Goal: Task Accomplishment & Management: Manage account settings

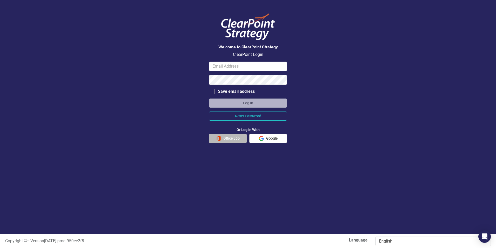
click at [231, 138] on button "Office 365" at bounding box center [228, 138] width 38 height 9
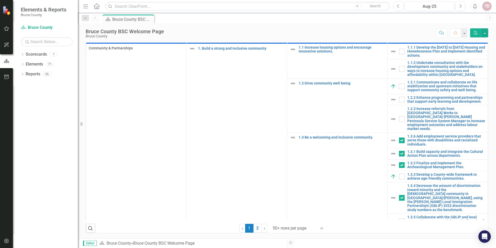
scroll to position [234, 0]
click at [7, 29] on icon "button" at bounding box center [6, 28] width 5 height 4
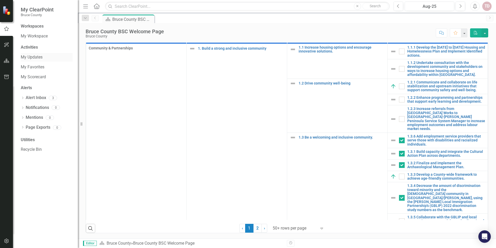
click at [31, 56] on link "My Updates" at bounding box center [47, 57] width 52 height 6
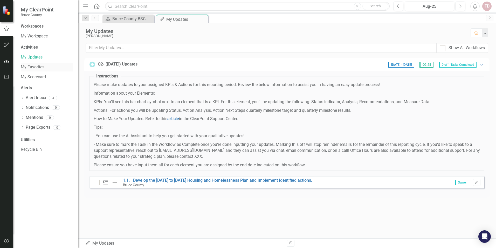
click at [29, 65] on link "My Favorites" at bounding box center [47, 67] width 52 height 6
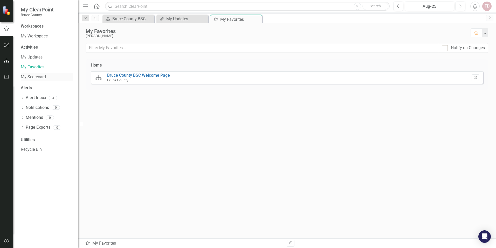
click at [28, 77] on link "My Scorecard" at bounding box center [47, 77] width 52 height 6
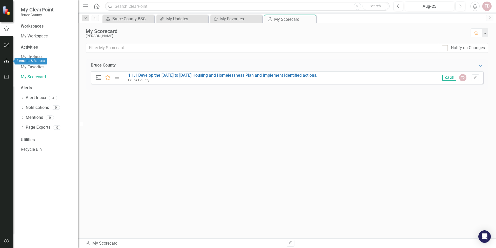
click at [5, 61] on icon "button" at bounding box center [6, 61] width 5 height 4
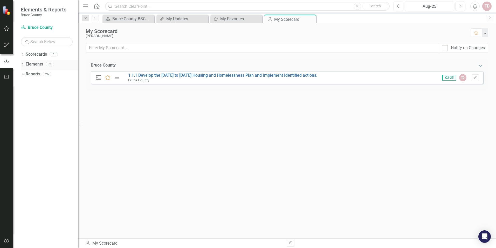
click at [35, 64] on link "Elements" at bounding box center [34, 64] width 17 height 6
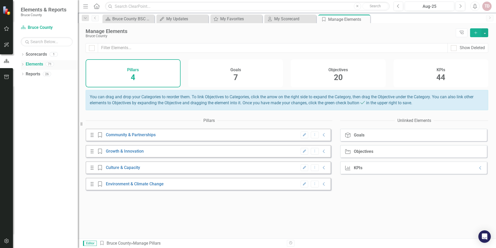
click at [23, 65] on icon at bounding box center [22, 64] width 1 height 2
click at [25, 84] on icon "Dropdown" at bounding box center [25, 84] width 4 height 3
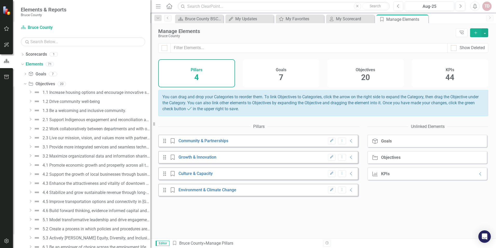
drag, startPoint x: 79, startPoint y: 17, endPoint x: 151, endPoint y: 27, distance: 72.5
click at [151, 27] on div "Resize" at bounding box center [153, 124] width 4 height 248
click at [64, 101] on div "1.2 Drive community well-being" at bounding box center [71, 101] width 57 height 5
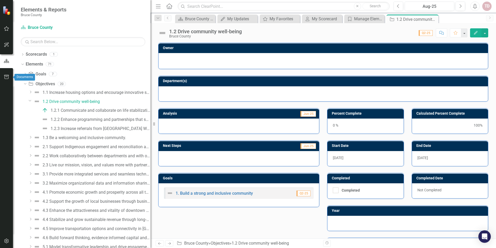
click at [5, 78] on icon "button" at bounding box center [6, 77] width 5 height 4
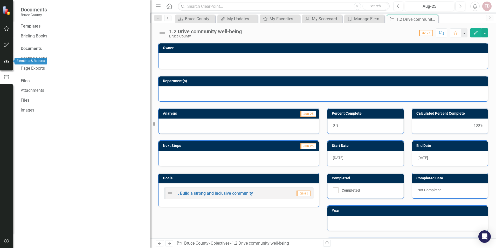
click at [5, 62] on icon "button" at bounding box center [6, 61] width 5 height 4
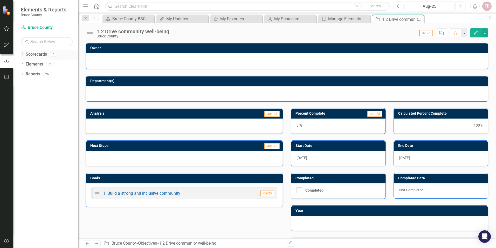
drag, startPoint x: 152, startPoint y: 54, endPoint x: 76, endPoint y: 59, distance: 75.7
click at [76, 59] on div "Elements & Reports Bruce County Scorecard Bruce County Search Dropdown Scorecar…" at bounding box center [39, 124] width 78 height 248
click at [285, 18] on div "My Scorecard" at bounding box center [291, 19] width 34 height 6
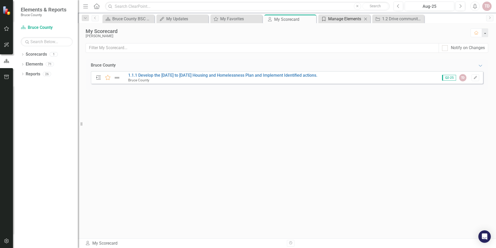
click at [347, 18] on div "Manage Elements" at bounding box center [345, 19] width 34 height 6
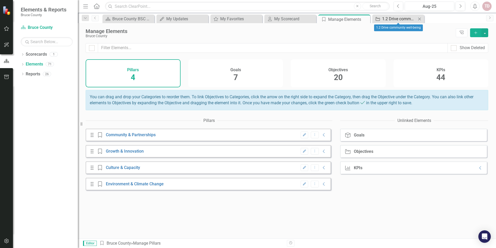
click at [401, 17] on div "1.2 Drive community well-being" at bounding box center [399, 19] width 34 height 6
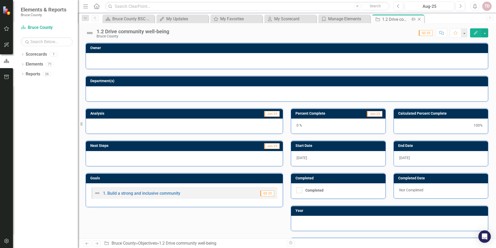
click at [421, 18] on icon "Close" at bounding box center [419, 19] width 5 height 4
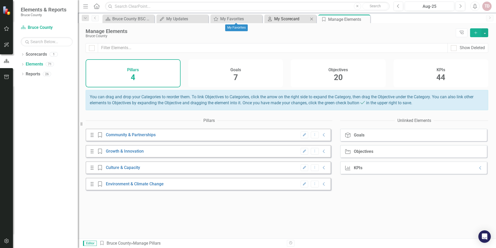
click at [288, 19] on div "My Scorecard" at bounding box center [291, 19] width 34 height 6
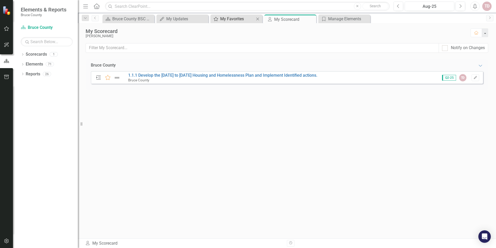
click at [226, 17] on div "My Favorites" at bounding box center [237, 19] width 34 height 6
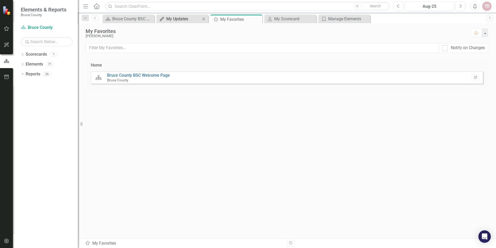
click at [176, 20] on div "My Updates" at bounding box center [183, 19] width 34 height 6
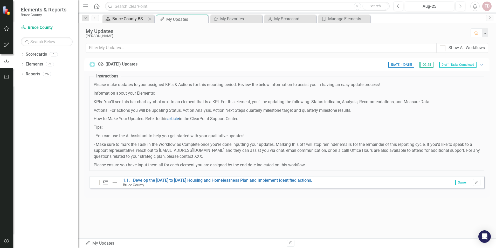
click at [126, 18] on div "Bruce County BSC Welcome Page" at bounding box center [129, 19] width 34 height 6
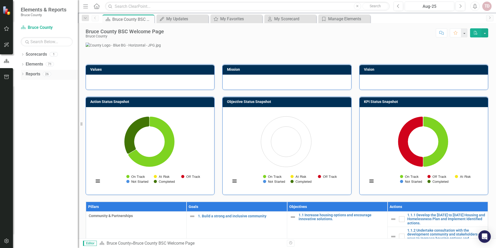
click at [23, 73] on icon at bounding box center [22, 74] width 1 height 2
click at [22, 74] on icon "Dropdown" at bounding box center [22, 74] width 3 height 4
click at [22, 63] on div "Dropdown" at bounding box center [23, 65] width 4 height 4
click at [25, 84] on icon "Dropdown" at bounding box center [25, 84] width 4 height 3
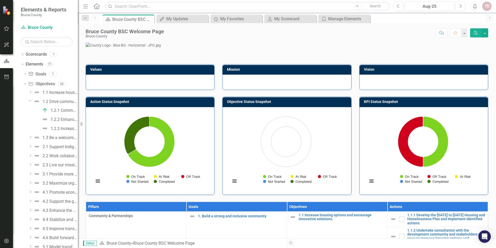
click at [78, 44] on div "Scorecard Bruce County Search Dropdown Scorecards 1 Bruce County Dropdown Eleme…" at bounding box center [45, 135] width 65 height 224
drag, startPoint x: 78, startPoint y: 45, endPoint x: 67, endPoint y: 60, distance: 18.6
click at [67, 60] on div "Elements & Reports Bruce County Scorecard Bruce County Search Dropdown Scorecar…" at bounding box center [39, 124] width 78 height 248
click at [6, 76] on icon "button" at bounding box center [6, 77] width 5 height 4
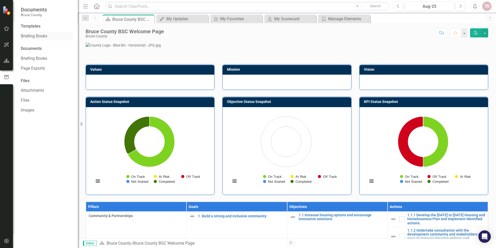
click at [38, 34] on link "Briefing Books" at bounding box center [47, 36] width 52 height 6
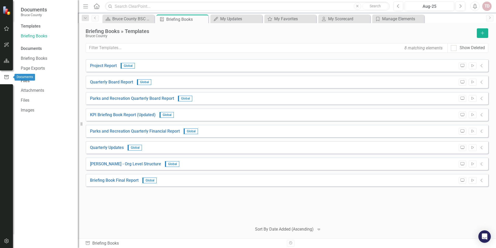
click at [6, 77] on icon "button" at bounding box center [7, 77] width 6 height 5
click at [6, 62] on icon "button" at bounding box center [6, 61] width 5 height 4
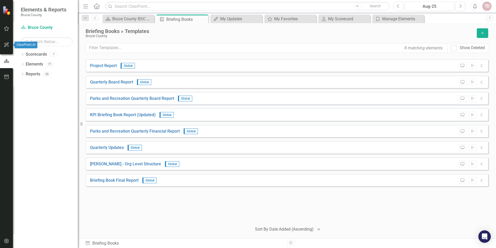
click at [7, 44] on icon "button" at bounding box center [6, 44] width 5 height 5
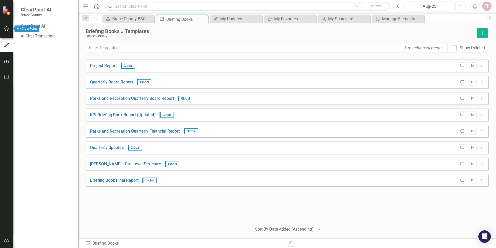
click at [7, 29] on icon "button" at bounding box center [6, 28] width 5 height 4
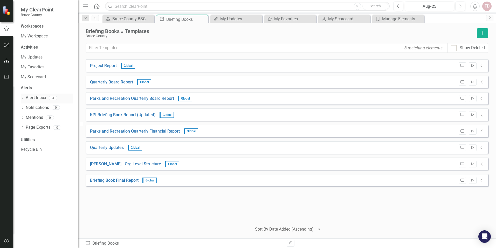
click at [38, 97] on link "Alert Inbox" at bounding box center [36, 98] width 21 height 6
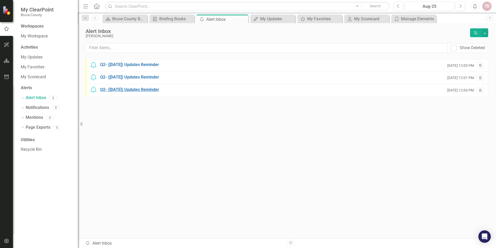
click at [127, 90] on div "Q2- ([DATE]) Updates Reminder" at bounding box center [129, 90] width 59 height 6
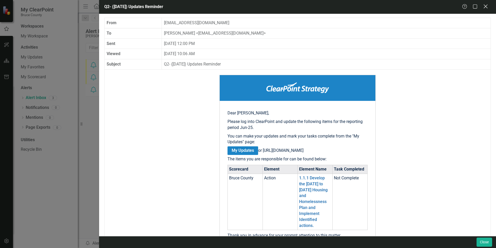
click at [487, 6] on icon "Close" at bounding box center [485, 6] width 6 height 5
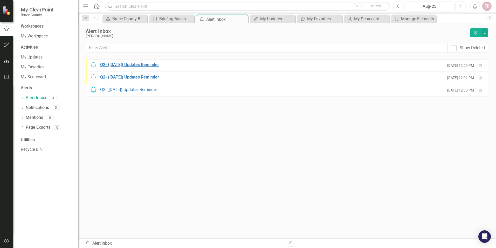
click at [127, 63] on div "Q2- ([DATE]) Updates Reminder" at bounding box center [129, 65] width 59 height 6
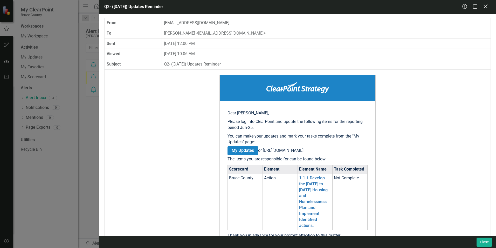
click at [485, 7] on icon at bounding box center [486, 6] width 4 height 4
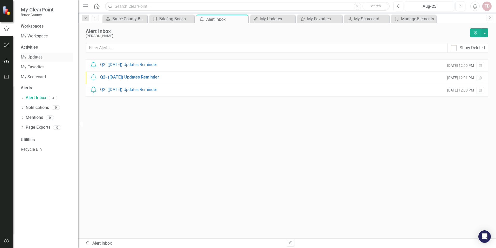
click at [33, 57] on link "My Updates" at bounding box center [47, 57] width 52 height 6
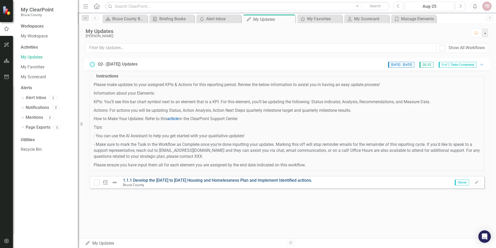
click at [202, 178] on link "1.1.1 Develop the [DATE] to [DATE] Housing and Homelessness Plan and Implement …" at bounding box center [217, 180] width 189 height 5
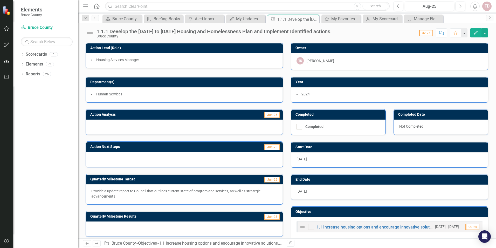
click at [306, 93] on span "2024" at bounding box center [306, 94] width 8 height 4
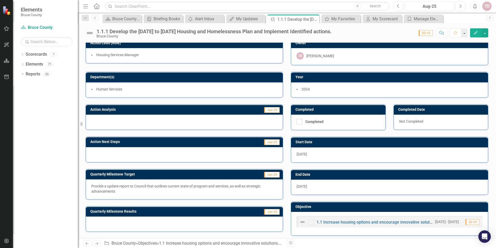
scroll to position [8, 0]
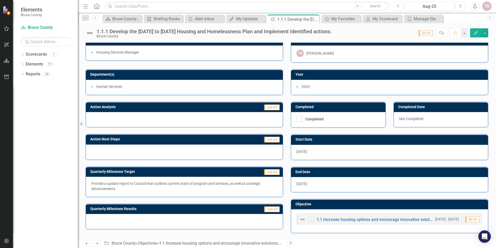
click at [100, 115] on div at bounding box center [184, 119] width 197 height 15
click at [99, 116] on div at bounding box center [184, 119] width 197 height 15
click at [102, 151] on div at bounding box center [184, 151] width 197 height 15
click at [98, 186] on p "Provide a update report to Council that outlines current state of program and s…" at bounding box center [184, 186] width 186 height 10
drag, startPoint x: 120, startPoint y: 188, endPoint x: 97, endPoint y: 181, distance: 24.7
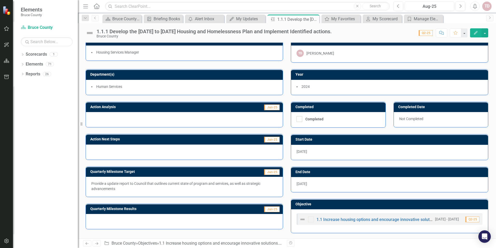
click at [97, 181] on p "Provide a update report to Council that outlines current state of program and s…" at bounding box center [184, 186] width 186 height 10
click at [26, 54] on link "Scorecards" at bounding box center [36, 54] width 21 height 6
click at [7, 29] on icon "button" at bounding box center [6, 28] width 5 height 4
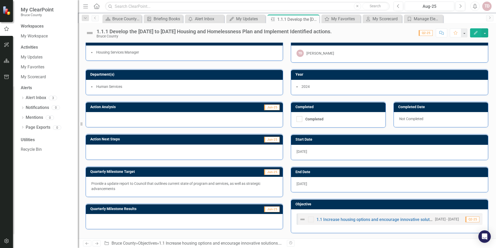
click at [42, 186] on div "Workspaces My Workspace Activities My Updates My Favorites My Scorecard Alerts …" at bounding box center [45, 135] width 65 height 224
click at [486, 33] on button "button" at bounding box center [485, 32] width 7 height 9
click at [4, 62] on icon "button" at bounding box center [6, 61] width 5 height 4
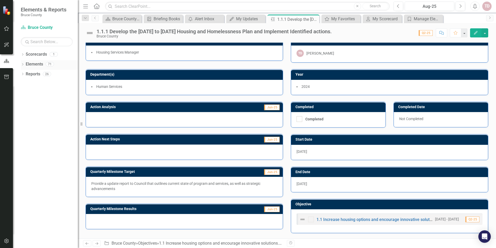
click at [23, 64] on icon "Dropdown" at bounding box center [23, 64] width 4 height 3
click at [25, 93] on icon "Dropdown" at bounding box center [25, 94] width 4 height 3
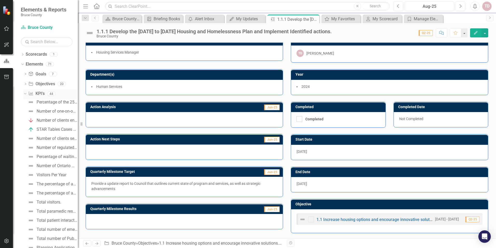
click at [25, 93] on icon "Dropdown" at bounding box center [24, 94] width 3 height 4
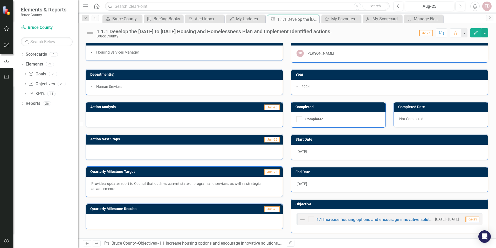
click at [477, 32] on icon "button" at bounding box center [476, 33] width 4 height 4
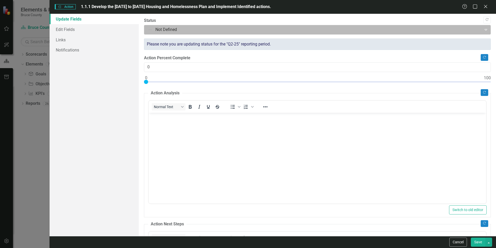
scroll to position [0, 0]
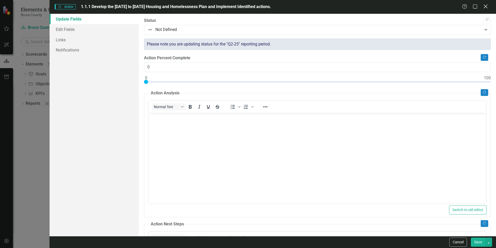
click at [488, 6] on icon "Close" at bounding box center [485, 6] width 6 height 5
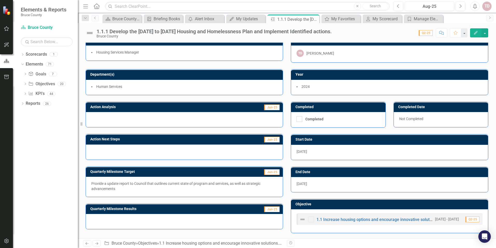
click at [102, 118] on div at bounding box center [184, 119] width 197 height 15
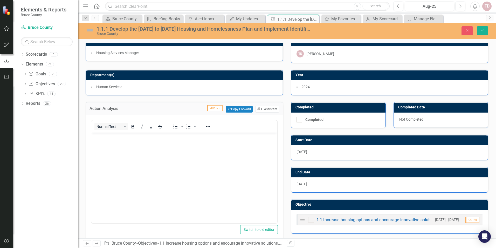
click at [98, 142] on body "Rich Text Area. Press ALT-0 for help." at bounding box center [184, 171] width 186 height 78
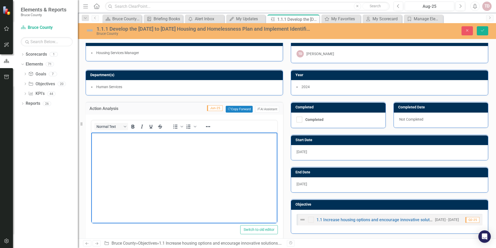
click at [108, 139] on p "Rich Text Area. Press ALT-0 for help." at bounding box center [184, 137] width 183 height 6
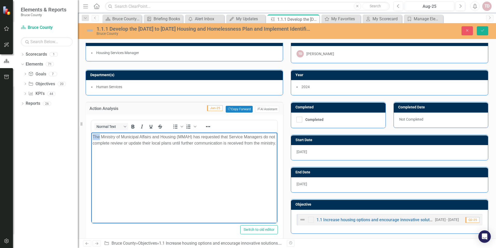
drag, startPoint x: 99, startPoint y: 137, endPoint x: 94, endPoint y: 136, distance: 5.5
click at [94, 136] on p "The Ministry of Municipal Affairs and Housing (MMAH) has requested that Service…" at bounding box center [184, 140] width 183 height 12
drag, startPoint x: 247, startPoint y: 136, endPoint x: 222, endPoint y: 137, distance: 24.9
click at [222, 137] on p "In [DATE], the Ministry of Municipal Affairs and Housing (MMAH) has requested t…" at bounding box center [184, 143] width 183 height 19
drag, startPoint x: 118, startPoint y: 141, endPoint x: 112, endPoint y: 141, distance: 6.0
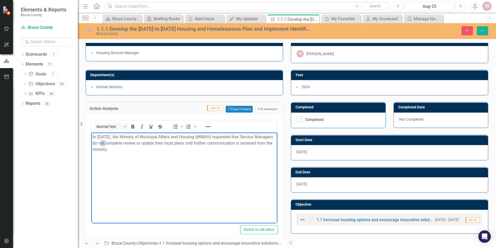
click at [112, 141] on p "In [DATE], the Ministry of Municipal Affairs and Housing (MMAH) requested that …" at bounding box center [184, 143] width 183 height 19
click at [138, 141] on p "In [DATE], the Ministry of Municipal Affairs and Housing (MMAH) requested that …" at bounding box center [184, 143] width 183 height 19
click at [137, 141] on p "In [DATE], the Ministry of Municipal Affairs and Housing (MMAH) requested that …" at bounding box center [184, 143] width 183 height 19
click at [191, 142] on p "In [DATE], the Ministry of Municipal Affairs and Housing (MMAH) requested that …" at bounding box center [184, 143] width 183 height 19
click at [194, 148] on p "In [DATE], the Ministry of Municipal Affairs and Housing (MMAH) requested that …" at bounding box center [184, 143] width 183 height 19
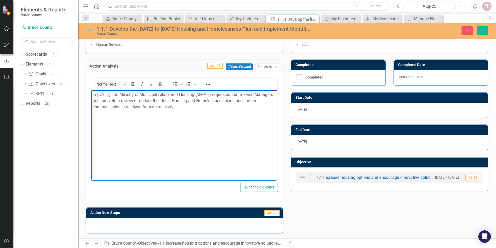
scroll to position [42, 0]
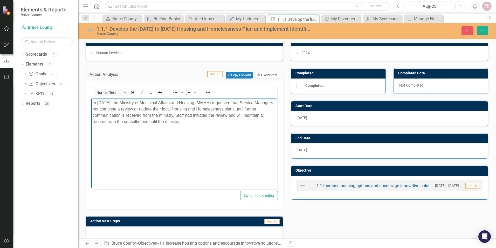
drag, startPoint x: 187, startPoint y: 121, endPoint x: 155, endPoint y: 123, distance: 31.7
click at [155, 123] on p "In [DATE], the Ministry of Municipal Affairs and Housing (MMAH) requested that …" at bounding box center [184, 112] width 183 height 25
click at [189, 114] on p "In [DATE], the Ministry of Municipal Affairs and Housing (MMAH) requested that …" at bounding box center [184, 112] width 183 height 25
click at [258, 114] on p "In [DATE], the Ministry of Municipal Affairs and Housing (MMAH) requested that …" at bounding box center [184, 112] width 183 height 25
drag, startPoint x: 141, startPoint y: 120, endPoint x: 119, endPoint y: 121, distance: 21.8
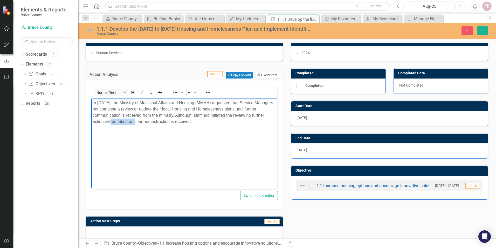
click at [119, 121] on p "In [DATE], the Ministry of Municipal Affairs and Housing (MMAH) requested that …" at bounding box center [184, 112] width 183 height 25
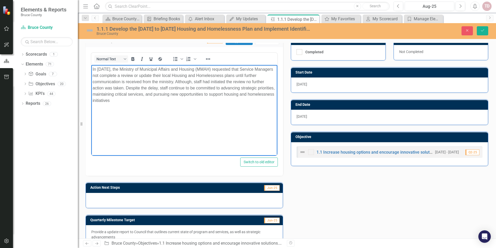
scroll to position [78, 0]
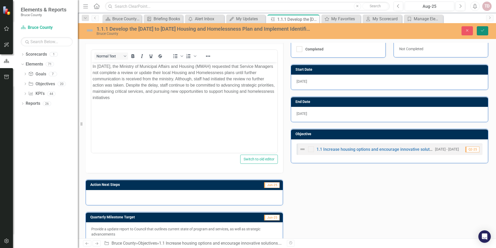
click at [480, 29] on button "Save" at bounding box center [482, 30] width 11 height 9
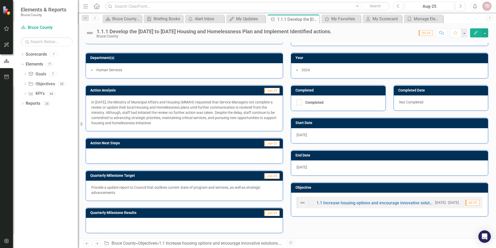
scroll to position [0, 0]
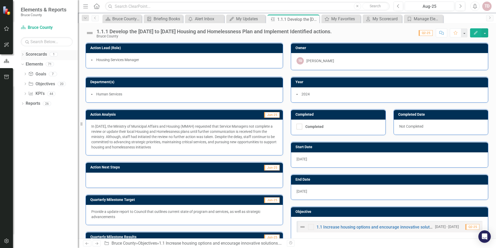
click at [35, 55] on link "Scorecards" at bounding box center [36, 54] width 21 height 6
click at [44, 73] on link "Goal Goals" at bounding box center [37, 74] width 18 height 6
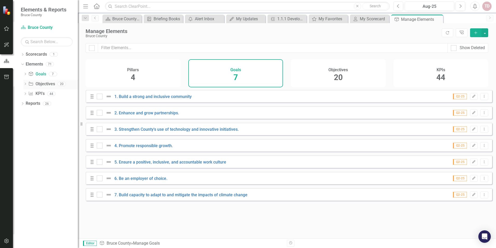
click at [43, 82] on link "Objective Objectives" at bounding box center [41, 84] width 26 height 6
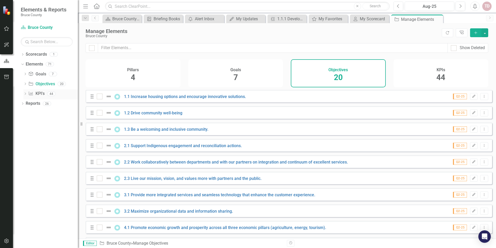
click at [42, 93] on link "KPI KPI's" at bounding box center [36, 94] width 16 height 6
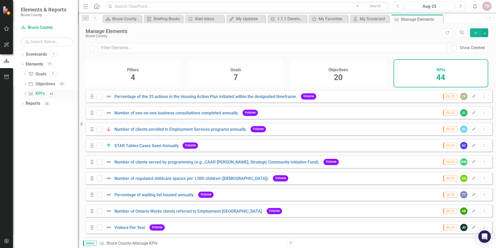
checkbox input "false"
click at [208, 99] on link "Percentage of the 25 actions in the Housing Action Plan initiated within the de…" at bounding box center [205, 96] width 183 height 5
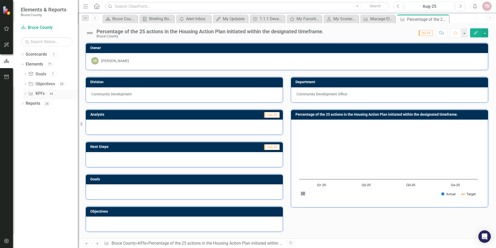
click at [42, 94] on link "KPI KPI's" at bounding box center [36, 94] width 16 height 6
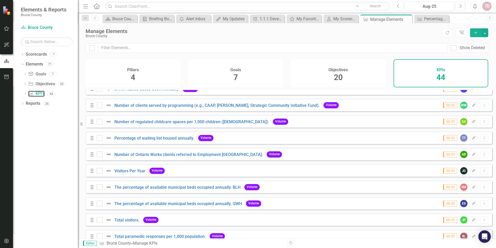
scroll to position [52, 0]
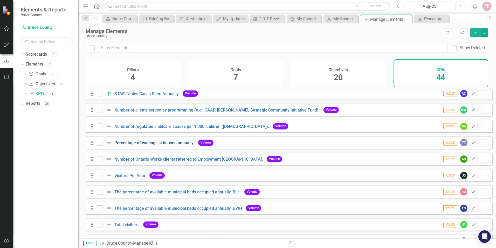
click at [158, 145] on link "Percentage of waiting list housed annually." at bounding box center [154, 142] width 80 height 5
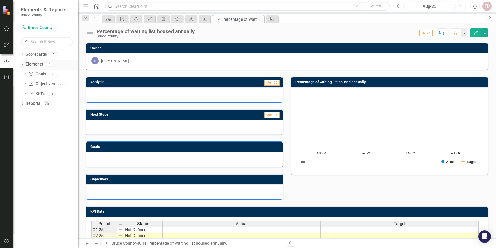
click at [39, 65] on link "Elements" at bounding box center [34, 64] width 17 height 6
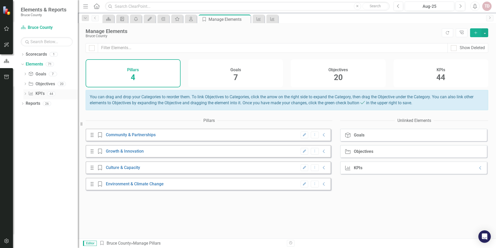
click at [39, 93] on link "KPI KPI's" at bounding box center [36, 94] width 16 height 6
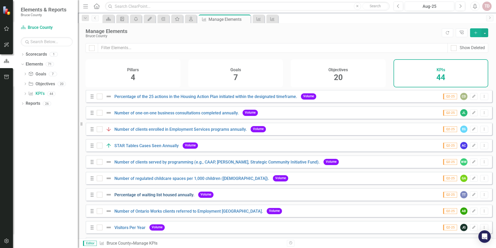
click at [178, 197] on link "Percentage of waiting list housed annually." at bounding box center [154, 194] width 80 height 5
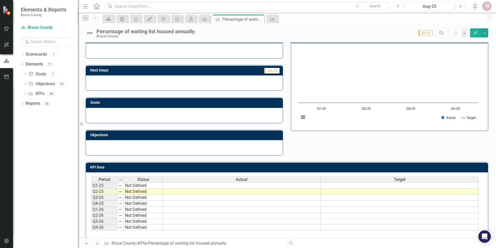
scroll to position [50, 0]
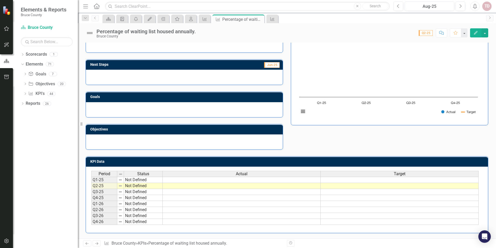
click at [218, 179] on td at bounding box center [242, 179] width 158 height 6
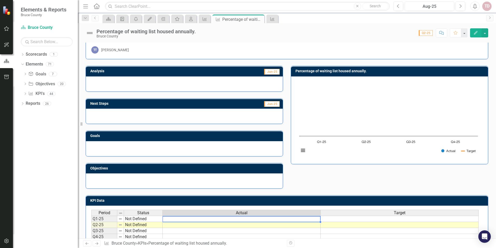
scroll to position [0, 0]
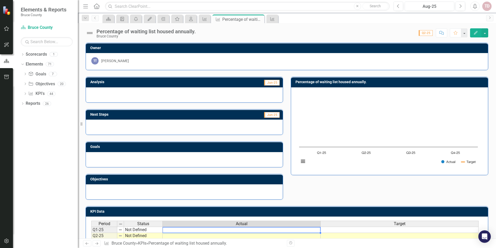
click at [175, 91] on div at bounding box center [184, 94] width 197 height 15
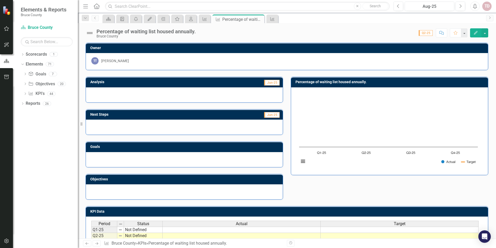
click at [175, 91] on div at bounding box center [184, 94] width 197 height 15
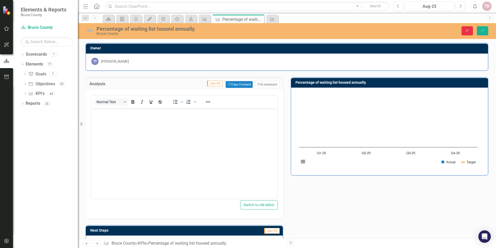
click at [467, 31] on icon "Close" at bounding box center [467, 31] width 5 height 4
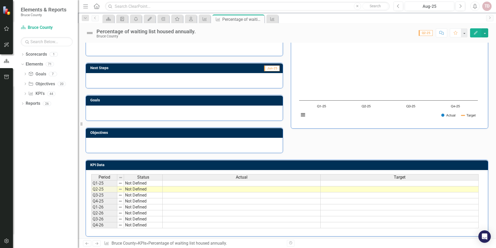
scroll to position [50, 0]
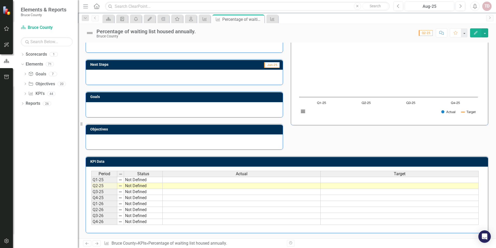
click at [240, 178] on td at bounding box center [242, 179] width 158 height 6
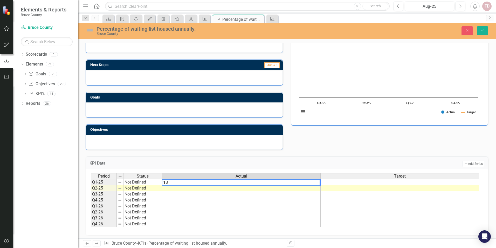
type textarea "1"
click at [241, 181] on textarea at bounding box center [241, 182] width 158 height 6
type textarea "1"
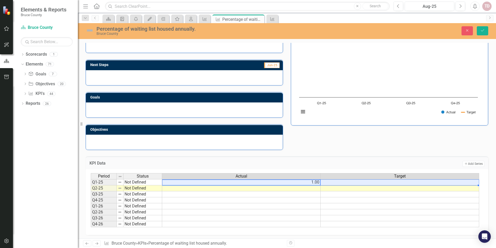
drag, startPoint x: 309, startPoint y: 182, endPoint x: 321, endPoint y: 182, distance: 11.4
click at [321, 182] on tr "Q1-25 Not Defined 1.00" at bounding box center [285, 182] width 389 height 6
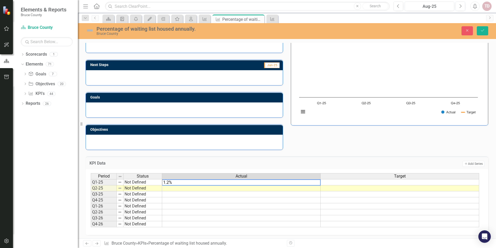
type textarea "1.2"
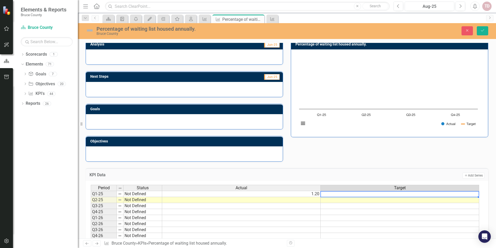
scroll to position [52, 0]
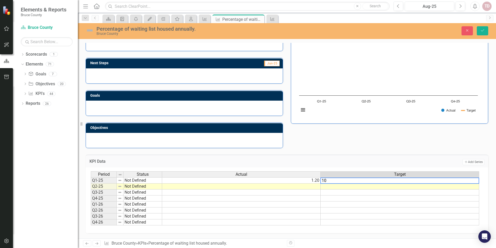
type textarea "10"
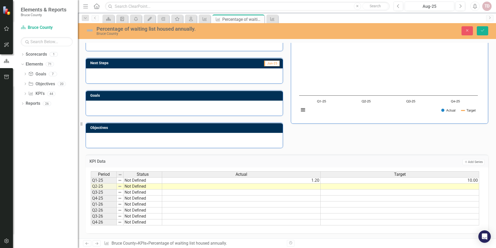
click at [357, 151] on div "KPI Data Add Add Series Period Status Actual Target Q1-25 Not Defined 1.20 10.0…" at bounding box center [287, 190] width 411 height 85
click at [306, 180] on td "1.20" at bounding box center [241, 180] width 159 height 6
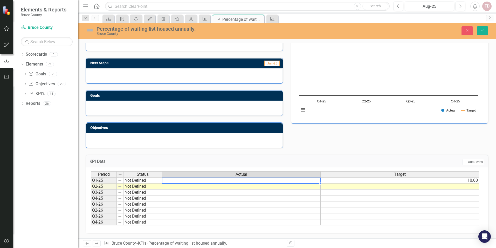
click at [455, 182] on td "10.00" at bounding box center [400, 180] width 159 height 6
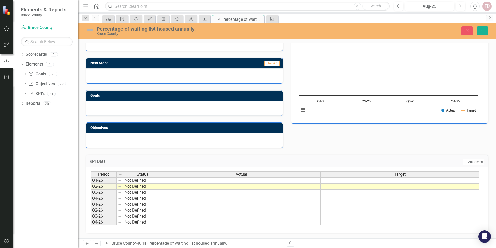
click at [427, 136] on div "Analysis Jun-25 Next Steps Jun-25 Goals Objectives Percentage of waiting list h…" at bounding box center [287, 83] width 411 height 129
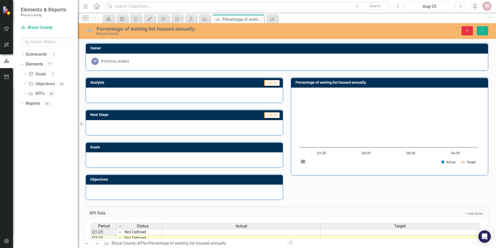
click at [465, 32] on button "Close" at bounding box center [467, 30] width 11 height 9
